Goal: Task Accomplishment & Management: Manage account settings

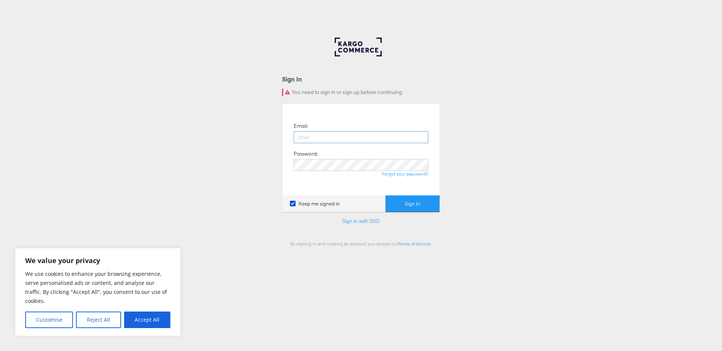
click at [340, 139] on input "email" at bounding box center [361, 137] width 135 height 12
type input "[PERSON_NAME][EMAIL_ADDRESS][PERSON_NAME][DOMAIN_NAME]"
click at [385, 196] on button "Sign In" at bounding box center [412, 204] width 54 height 17
click at [345, 216] on form "Sign In Invalid email or password. Email: [PERSON_NAME][EMAIL_ADDRESS][PERSON_N…" at bounding box center [361, 161] width 158 height 172
click at [347, 217] on form "Sign In Invalid email or password. Email: [PERSON_NAME][EMAIL_ADDRESS][PERSON_N…" at bounding box center [361, 161] width 158 height 172
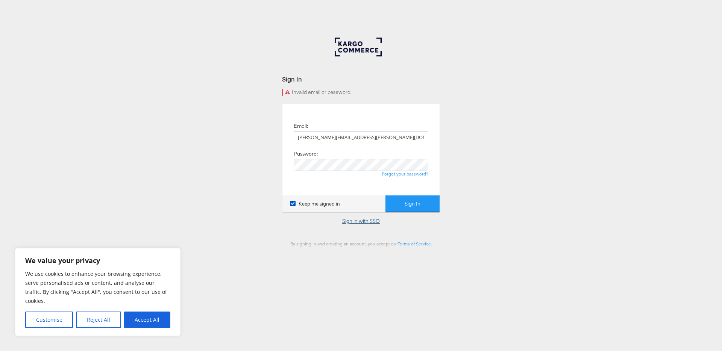
click at [357, 222] on link "Sign in with SSO" at bounding box center [361, 221] width 38 height 7
